Goal: Task Accomplishment & Management: Use online tool/utility

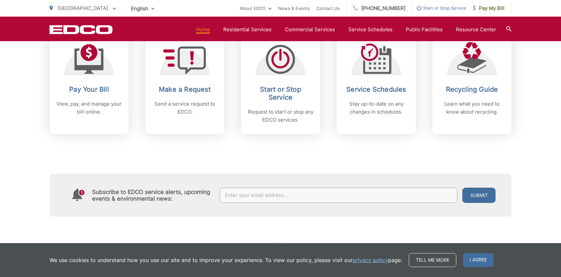
scroll to position [299, 0]
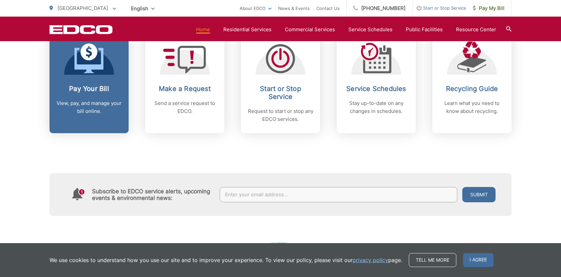
click at [88, 91] on h2 "Pay Your Bill" at bounding box center [89, 89] width 66 height 8
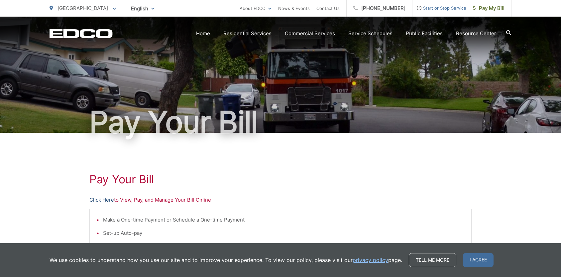
click at [104, 198] on link "Click Here" at bounding box center [101, 200] width 25 height 8
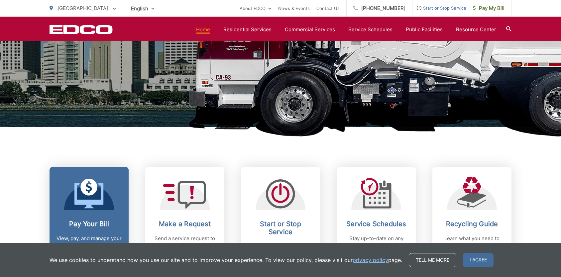
scroll to position [232, 0]
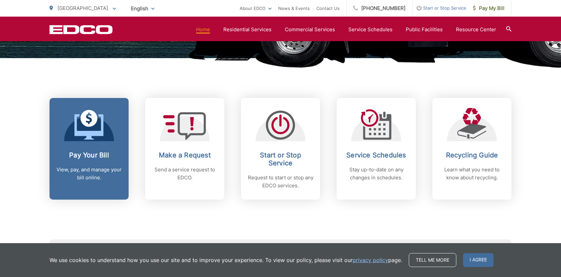
click at [90, 159] on h2 "Pay Your Bill" at bounding box center [89, 155] width 66 height 8
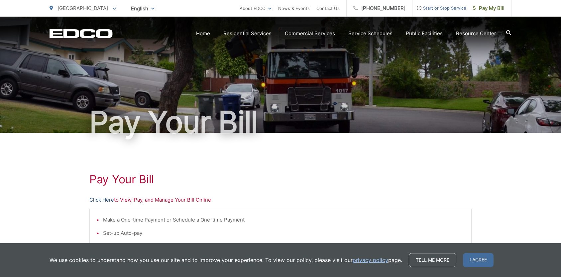
click at [109, 201] on link "Click Here" at bounding box center [101, 200] width 25 height 8
